Goal: Task Accomplishment & Management: Manage account settings

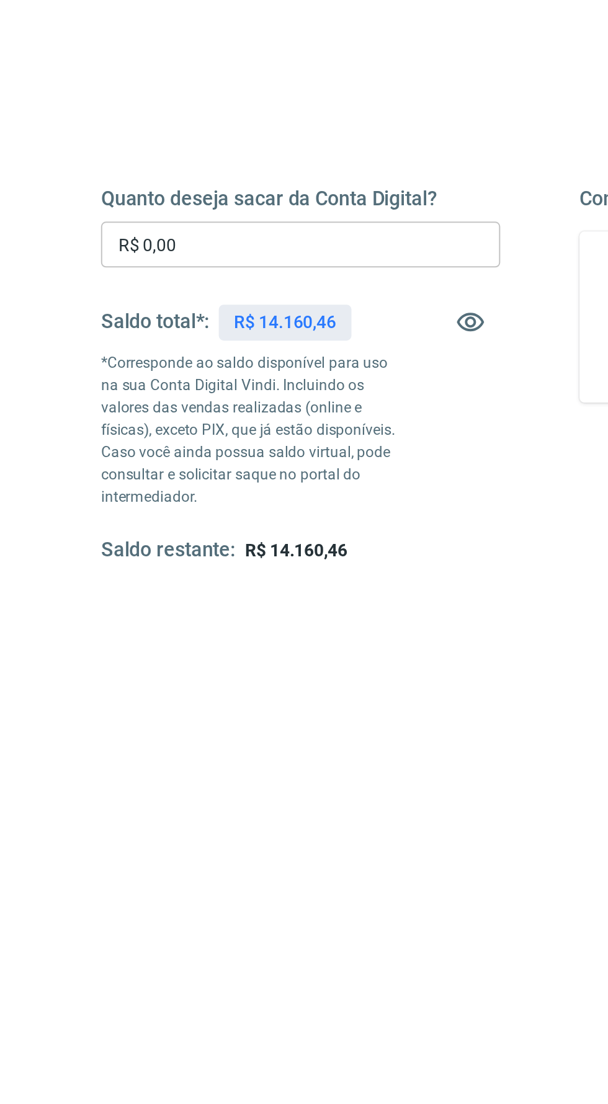
click at [118, 305] on input "R$ 0,00" at bounding box center [184, 295] width 200 height 23
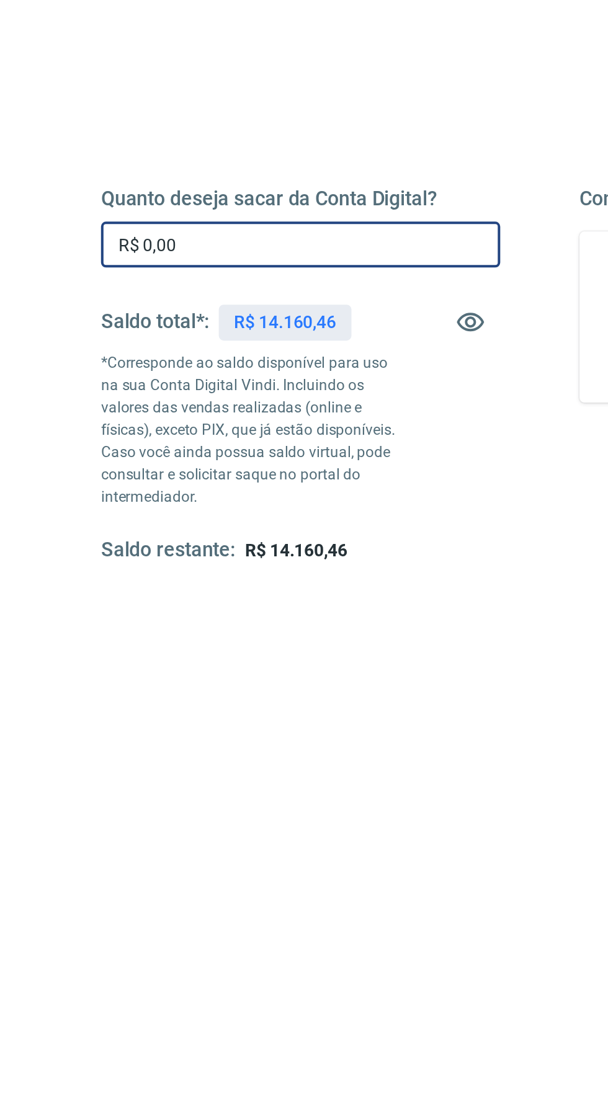
click at [132, 293] on input "R$ 0,00" at bounding box center [184, 295] width 200 height 23
click at [141, 298] on input "R$ 0,00" at bounding box center [184, 295] width 200 height 23
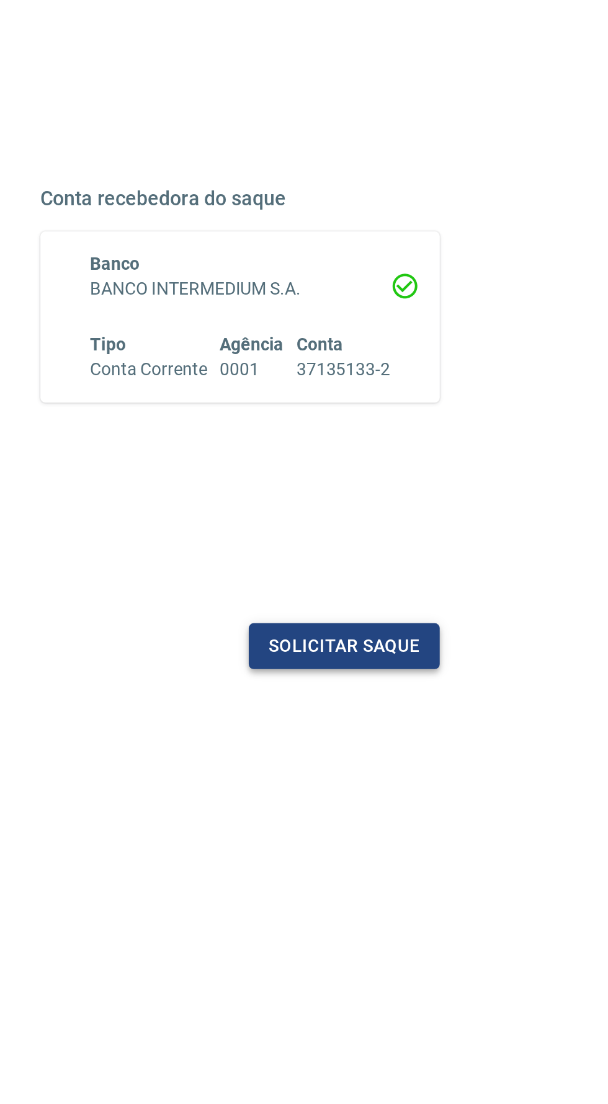
type input "R$ 14.160,46"
click at [474, 488] on button "Solicitar saque" at bounding box center [476, 496] width 96 height 23
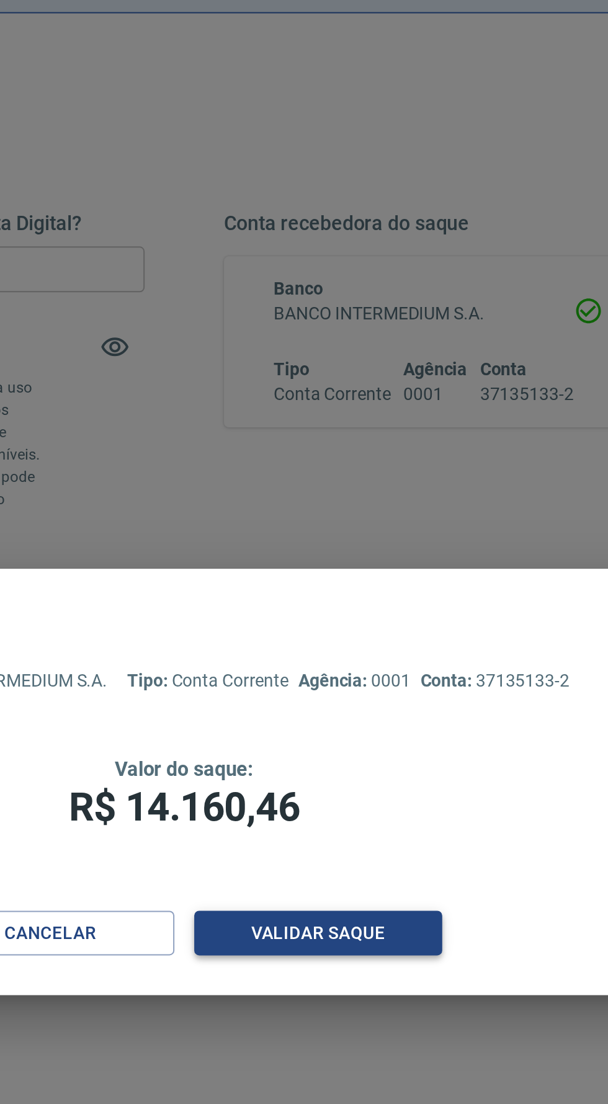
click at [391, 640] on button "Validar saque" at bounding box center [371, 628] width 124 height 23
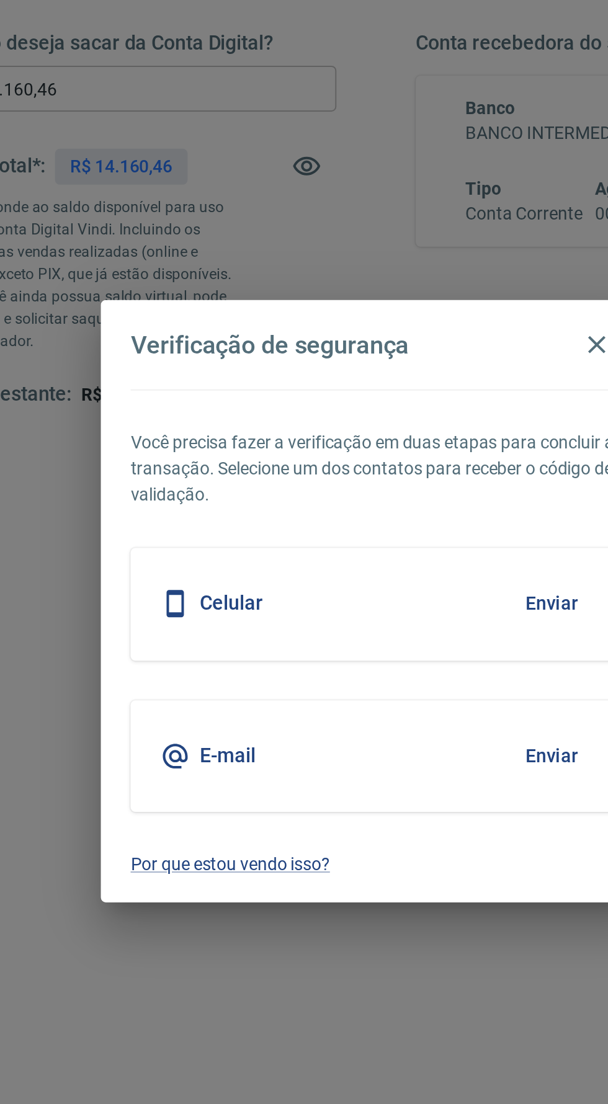
click at [387, 566] on button "Enviar" at bounding box center [392, 553] width 40 height 26
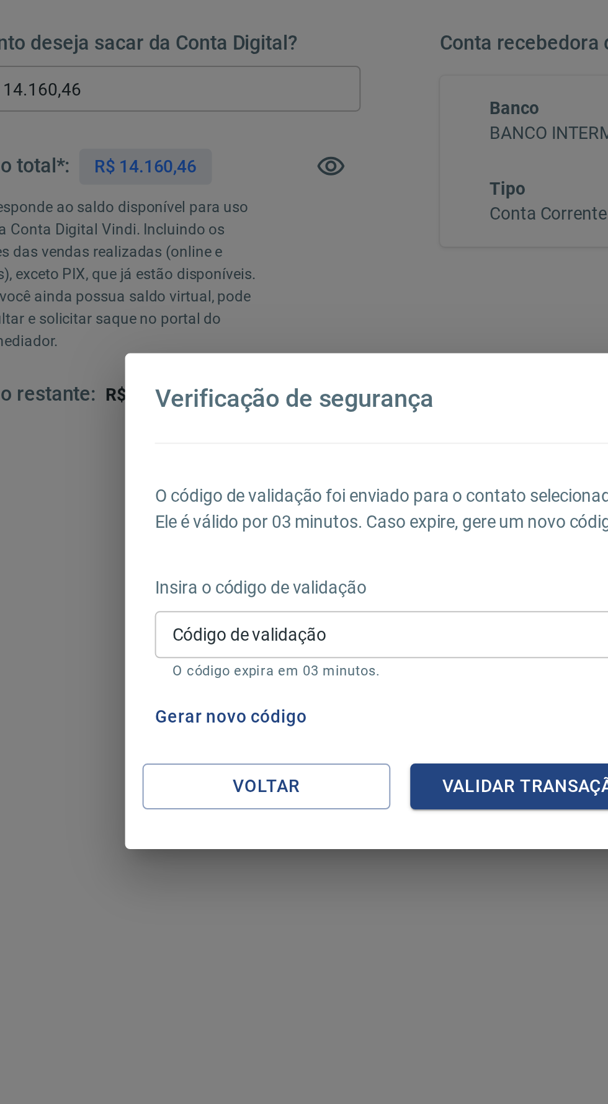
click at [314, 580] on input "Código de validação" at bounding box center [304, 568] width 246 height 23
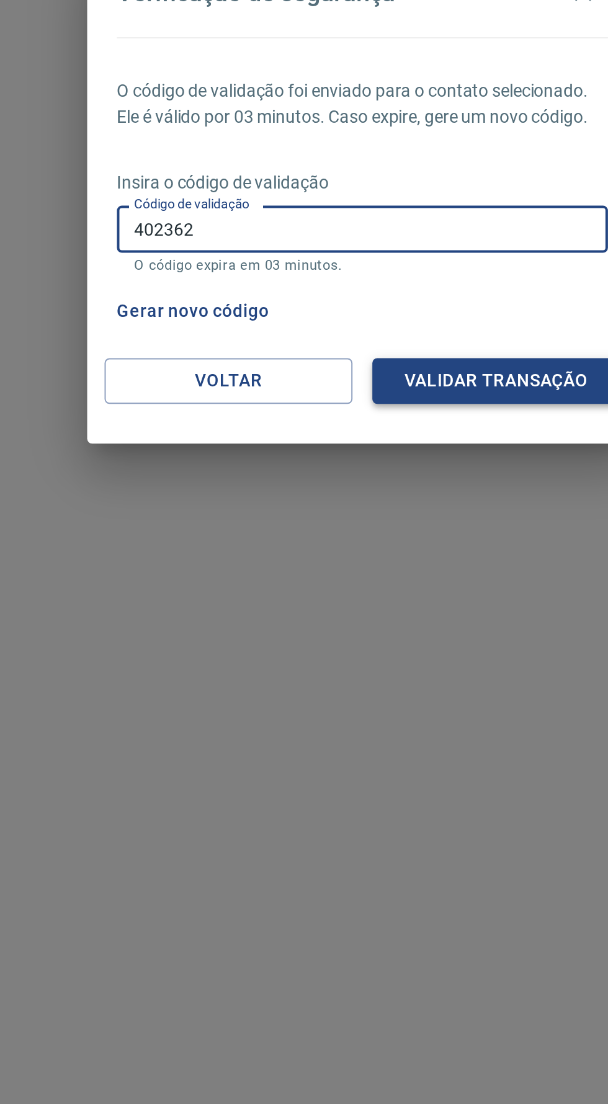
type input "402362"
click at [387, 654] on button "Validar transação" at bounding box center [371, 644] width 124 height 23
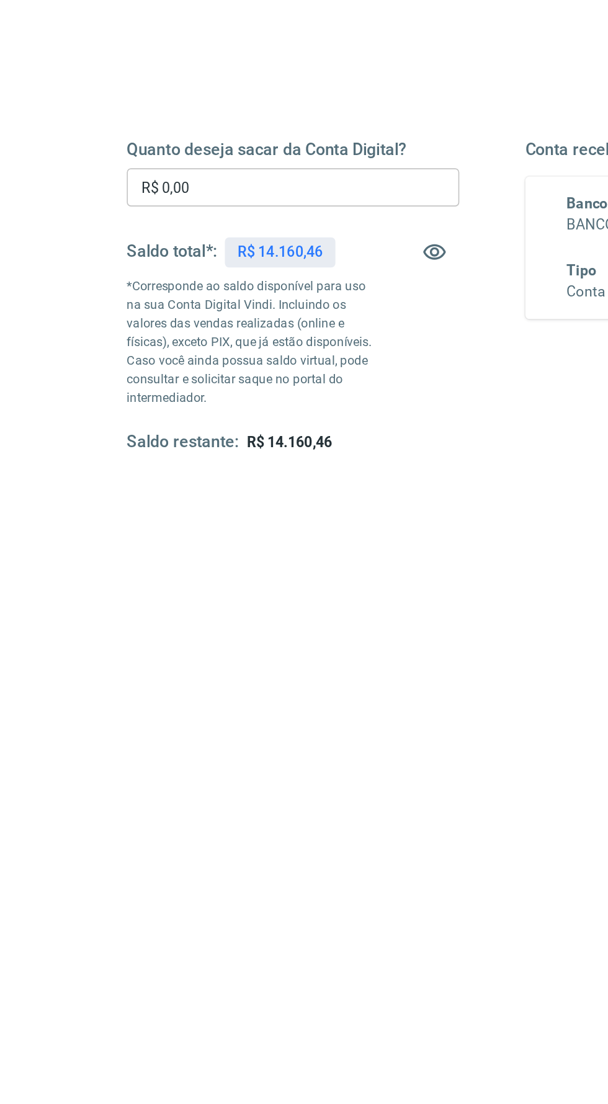
click at [140, 298] on input "R$ 0,00" at bounding box center [184, 295] width 200 height 23
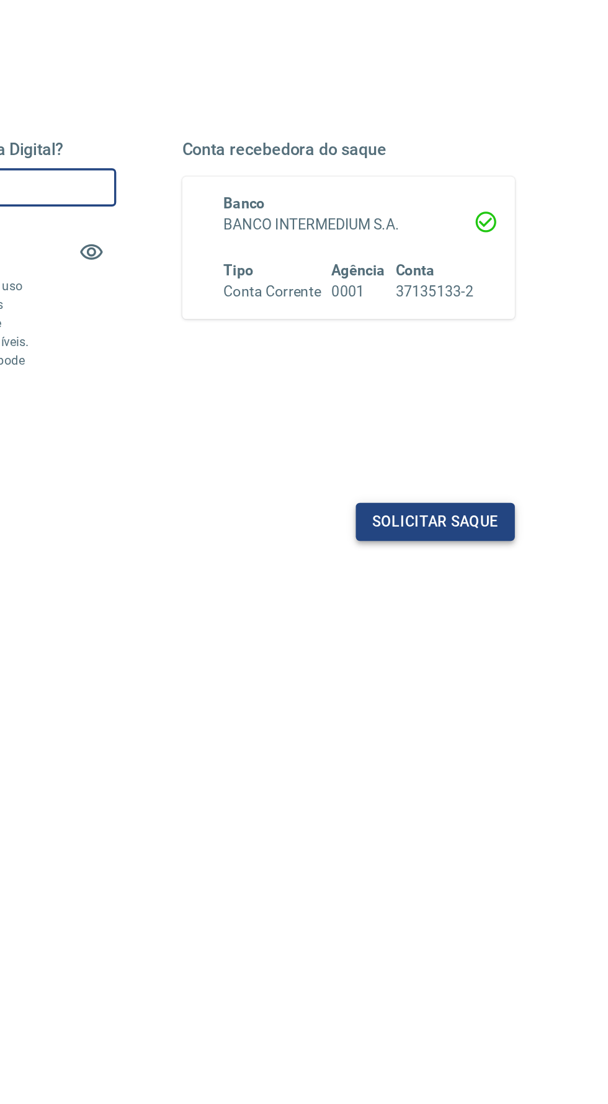
type input "R$ 14.160,46"
click at [520, 488] on button "Solicitar saque" at bounding box center [476, 496] width 96 height 23
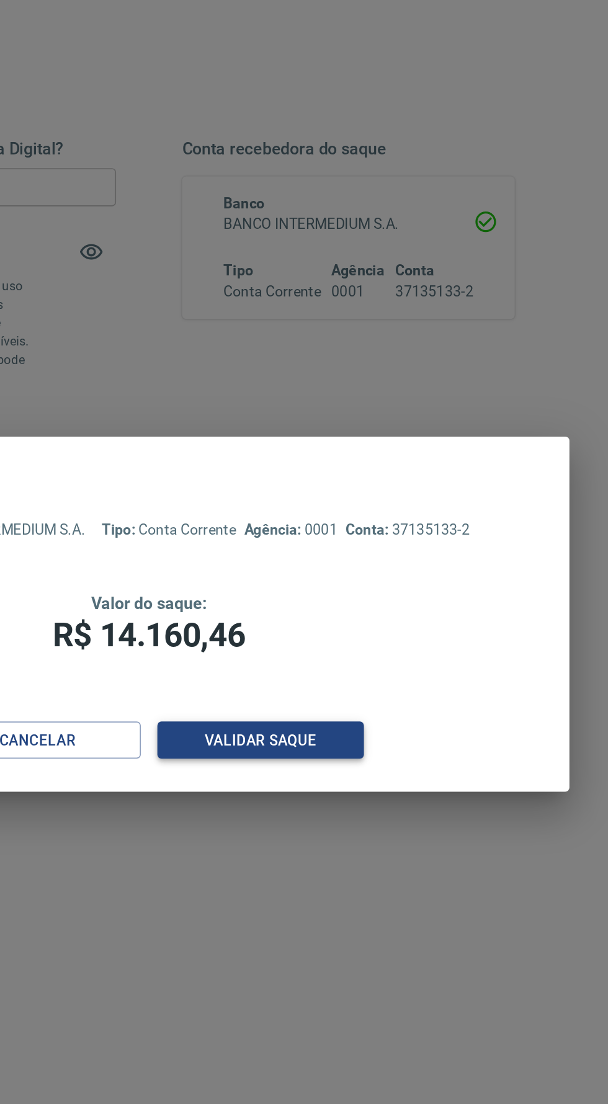
click at [386, 627] on button "Validar saque" at bounding box center [371, 628] width 124 height 23
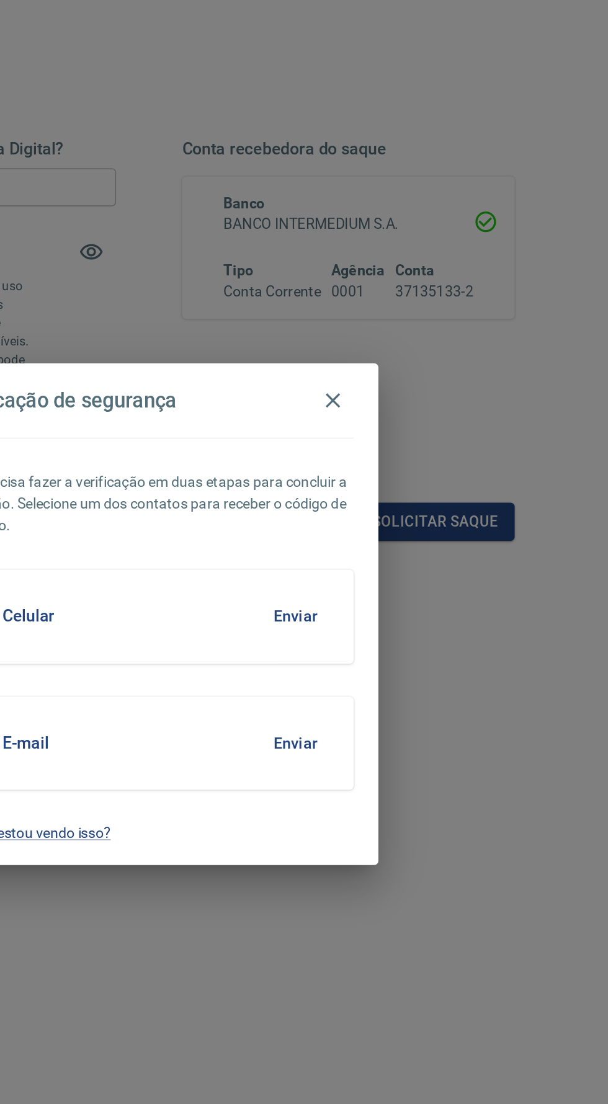
click at [406, 548] on button "Enviar" at bounding box center [392, 553] width 40 height 26
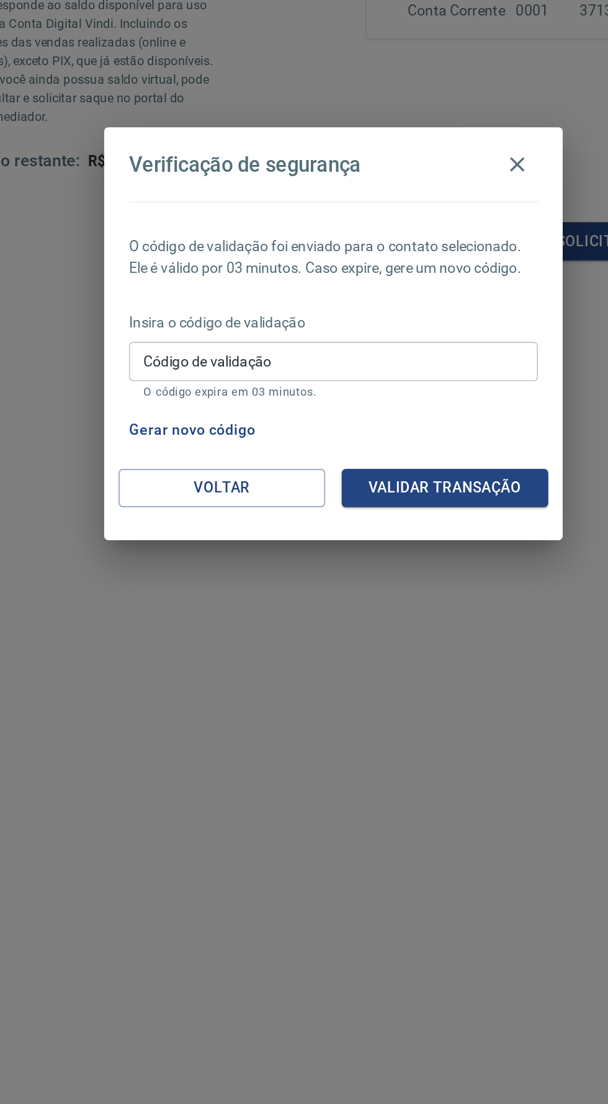
click at [195, 615] on button "Gerar novo código" at bounding box center [219, 610] width 86 height 23
click at [266, 655] on button "Voltar" at bounding box center [237, 644] width 124 height 23
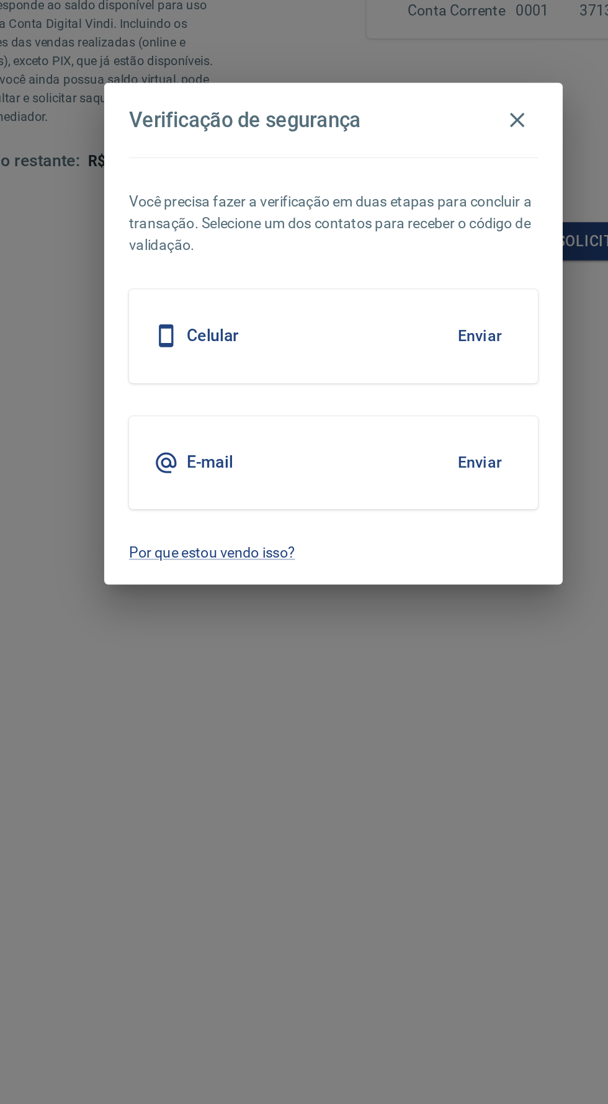
click at [409, 624] on button "Enviar" at bounding box center [392, 630] width 40 height 26
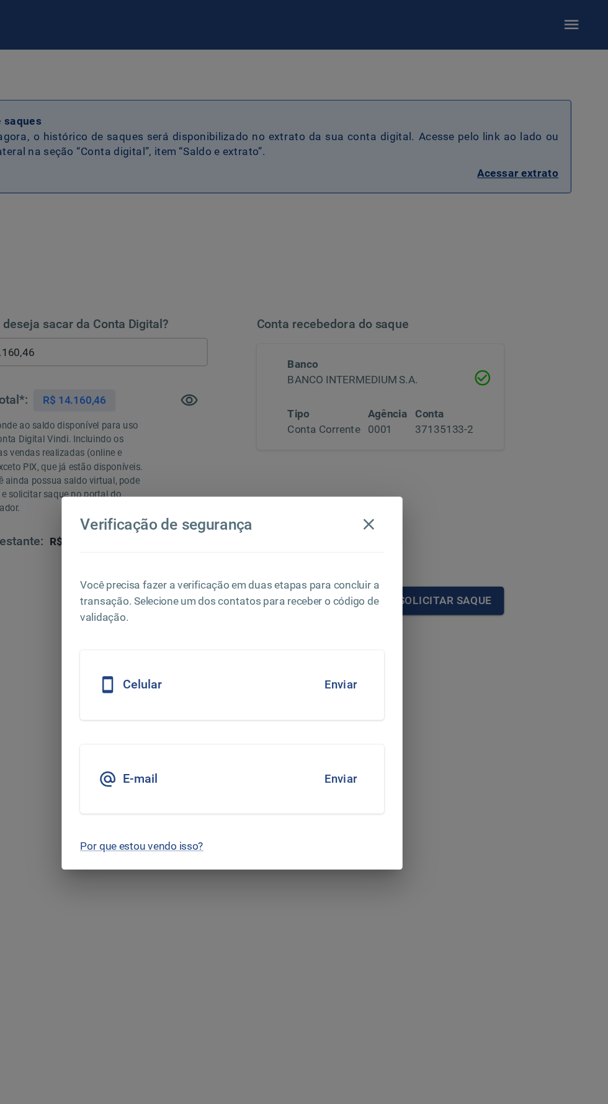
scroll to position [11, 0]
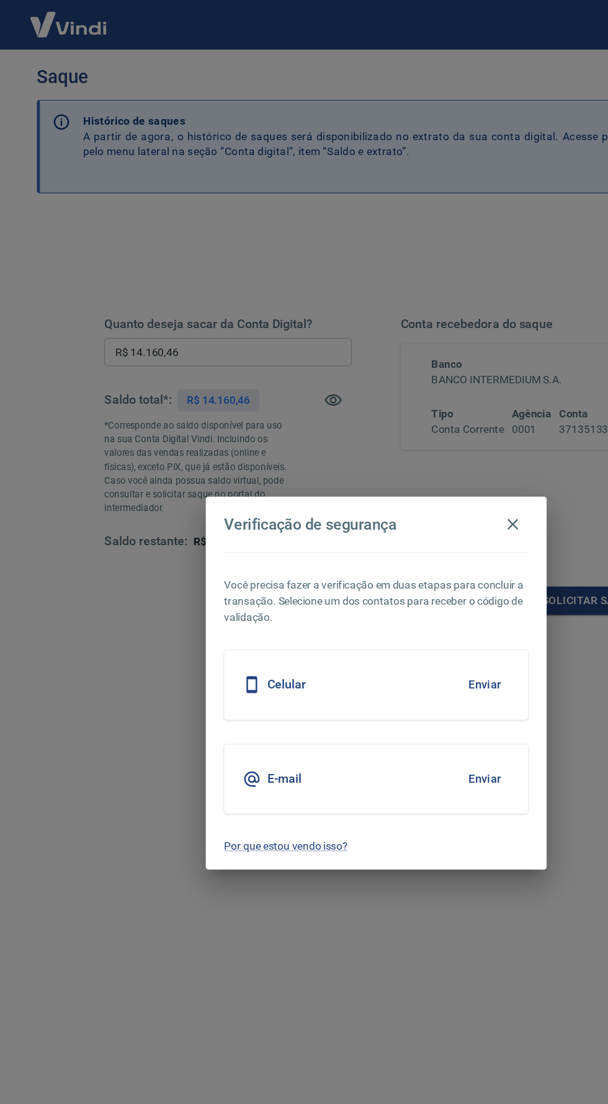
click at [404, 634] on button "Enviar" at bounding box center [392, 630] width 40 height 26
click at [223, 619] on div "E-mail Enviar" at bounding box center [304, 630] width 246 height 56
click at [417, 421] on icon "button" at bounding box center [414, 423] width 9 height 9
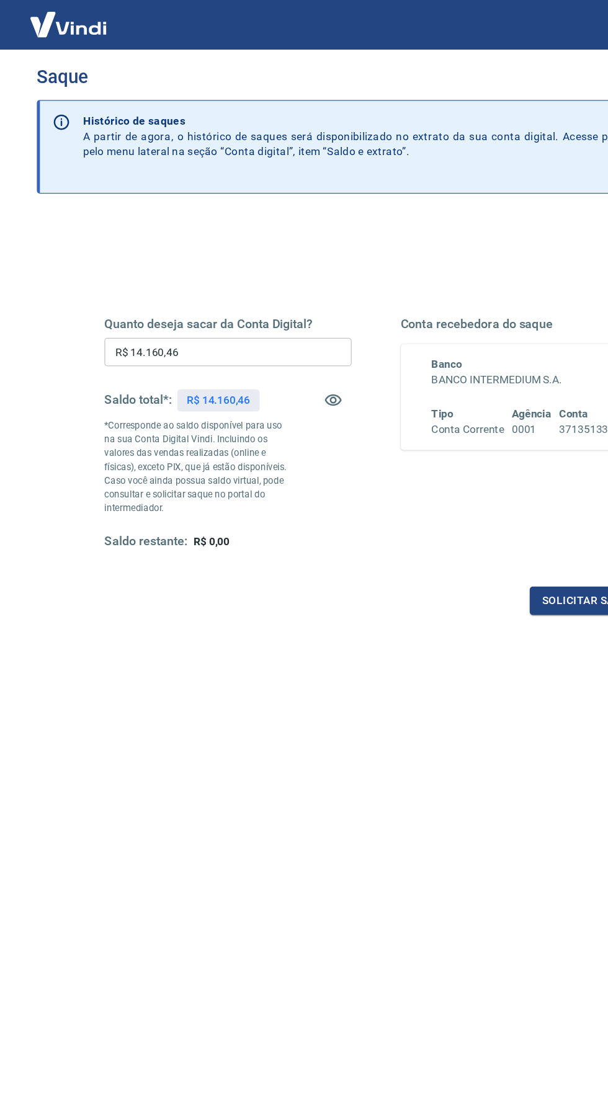
scroll to position [0, 0]
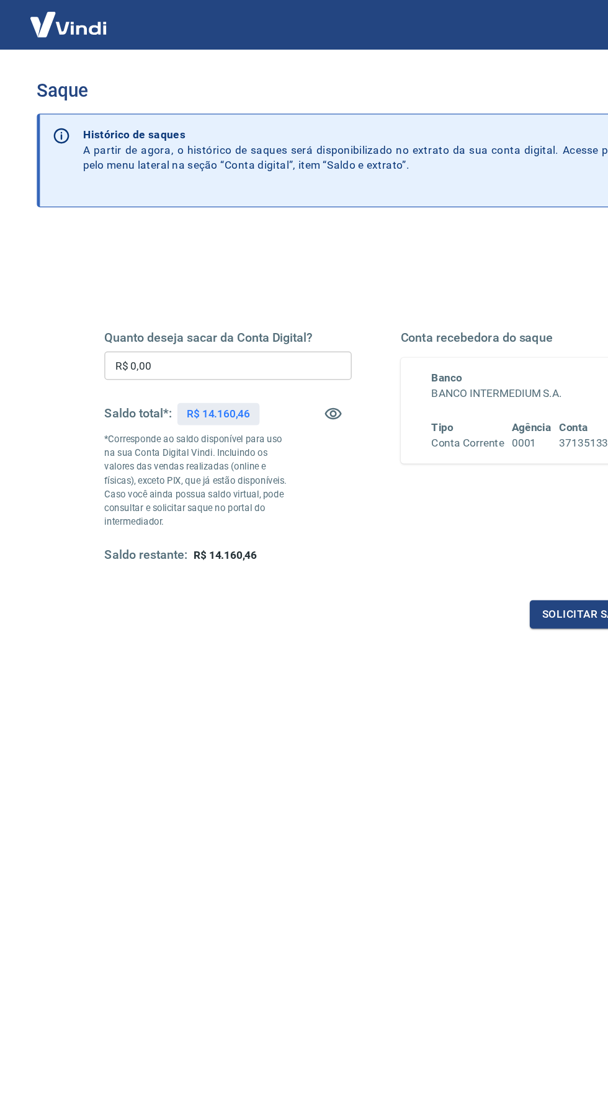
click at [194, 293] on input "R$ 0,00" at bounding box center [184, 295] width 200 height 23
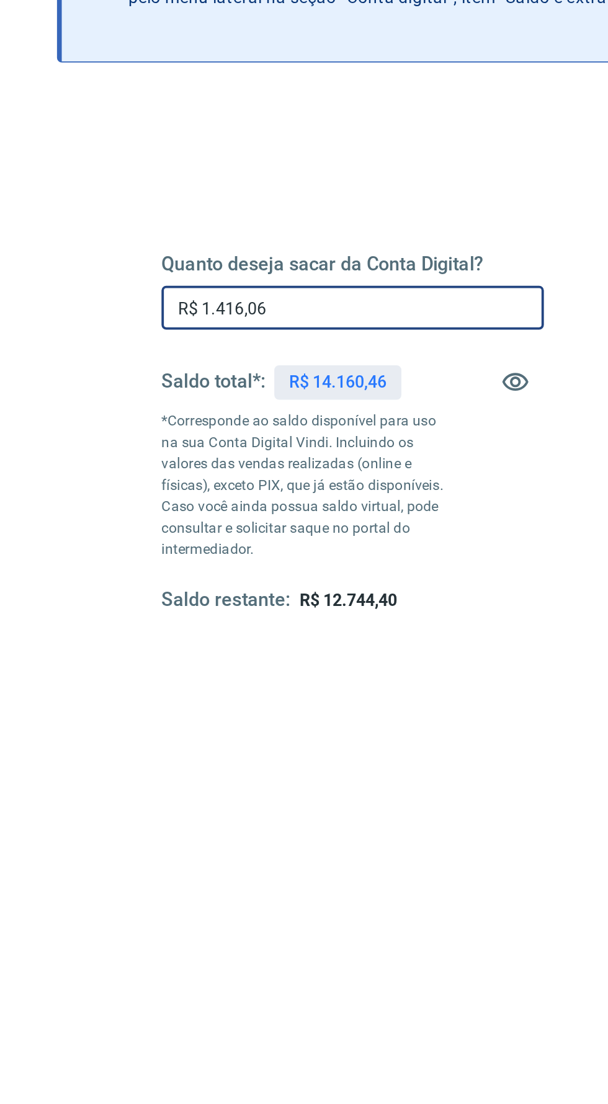
click at [210, 293] on input "R$ 1.416,06" at bounding box center [184, 295] width 200 height 23
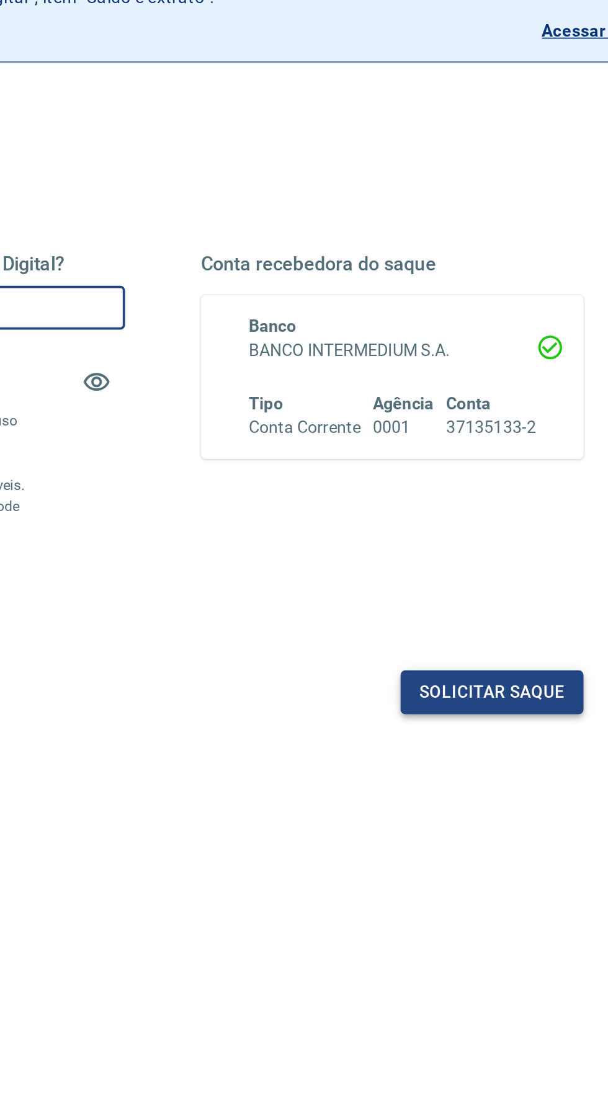
type input "R$ 14.160,46"
click at [486, 491] on button "Solicitar saque" at bounding box center [476, 496] width 96 height 23
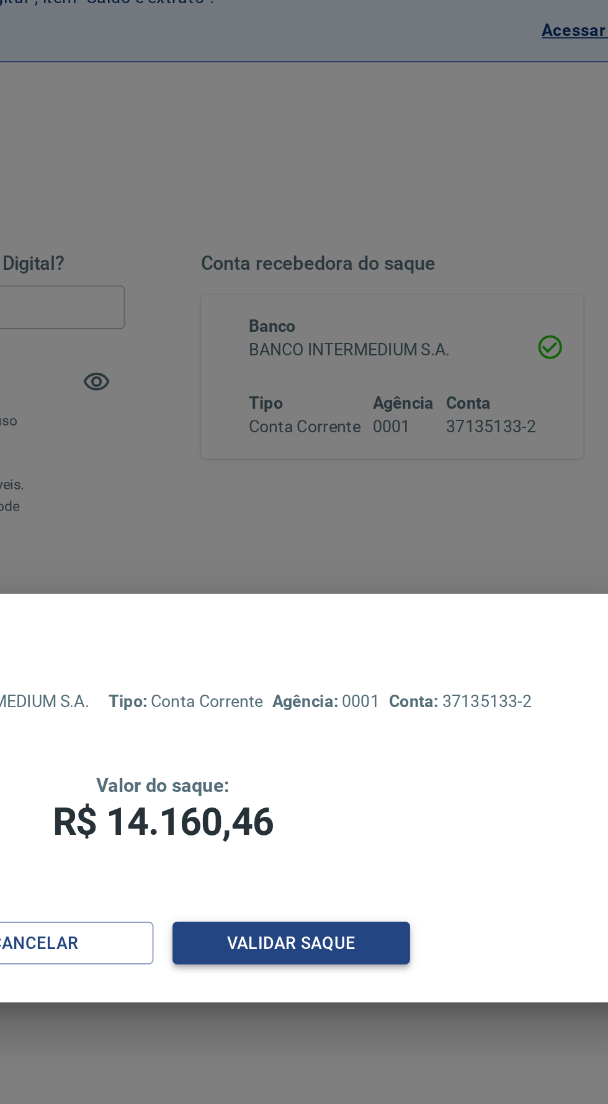
click at [386, 622] on button "Validar saque" at bounding box center [371, 628] width 124 height 23
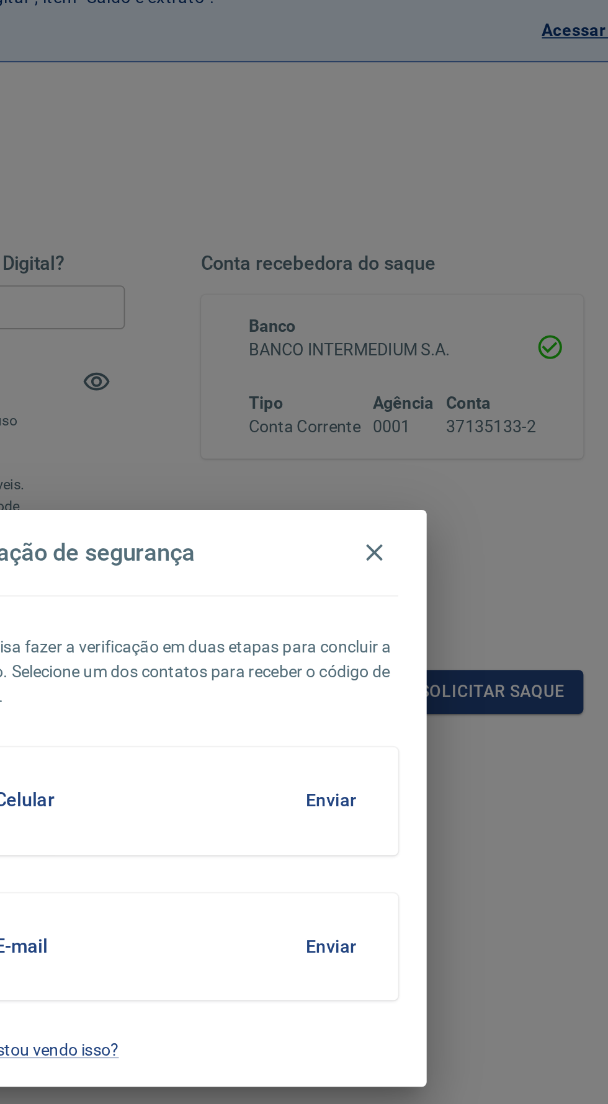
click at [401, 634] on button "Enviar" at bounding box center [392, 630] width 40 height 26
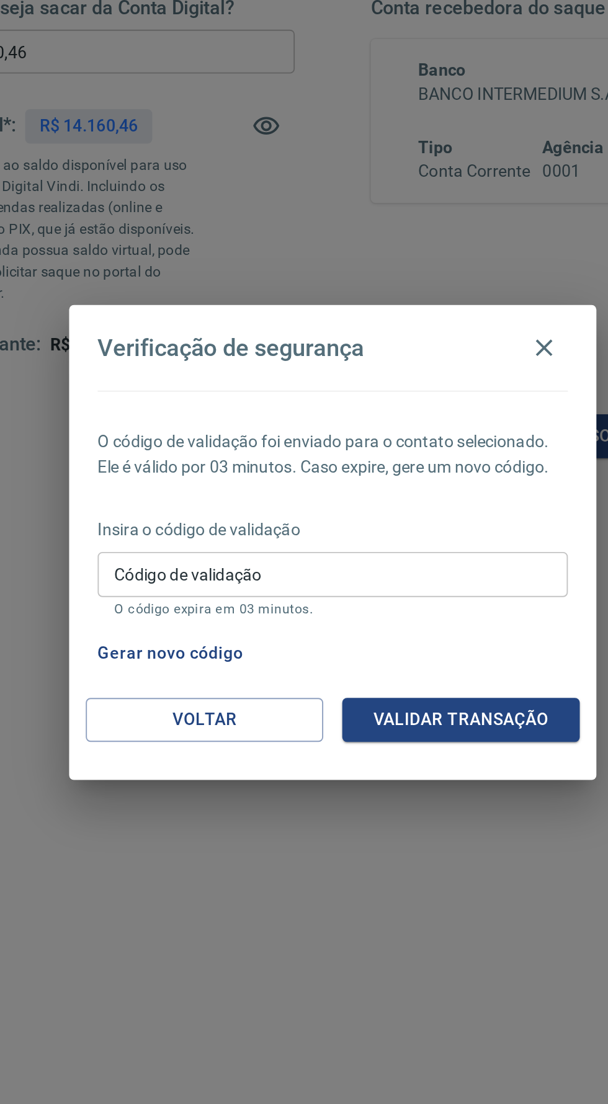
click at [199, 614] on button "Gerar novo código" at bounding box center [219, 610] width 86 height 23
click at [195, 578] on div "Código de validação Código de validação O código expira em 03 minutos." at bounding box center [304, 574] width 246 height 34
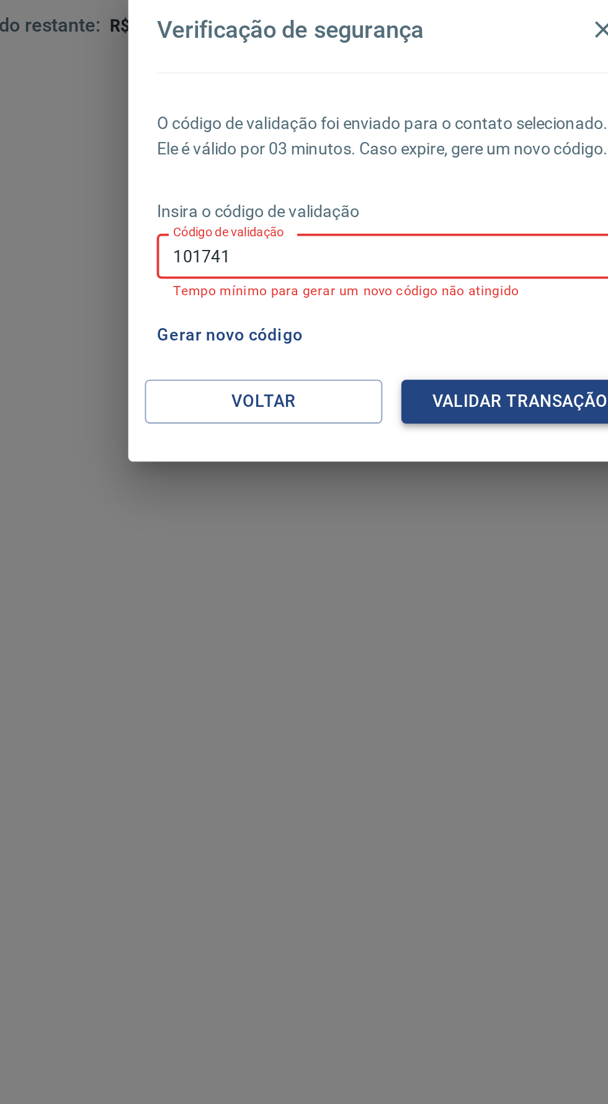
type input "101741"
click at [388, 656] on button "Validar transação" at bounding box center [371, 644] width 124 height 23
